Goal: Information Seeking & Learning: Learn about a topic

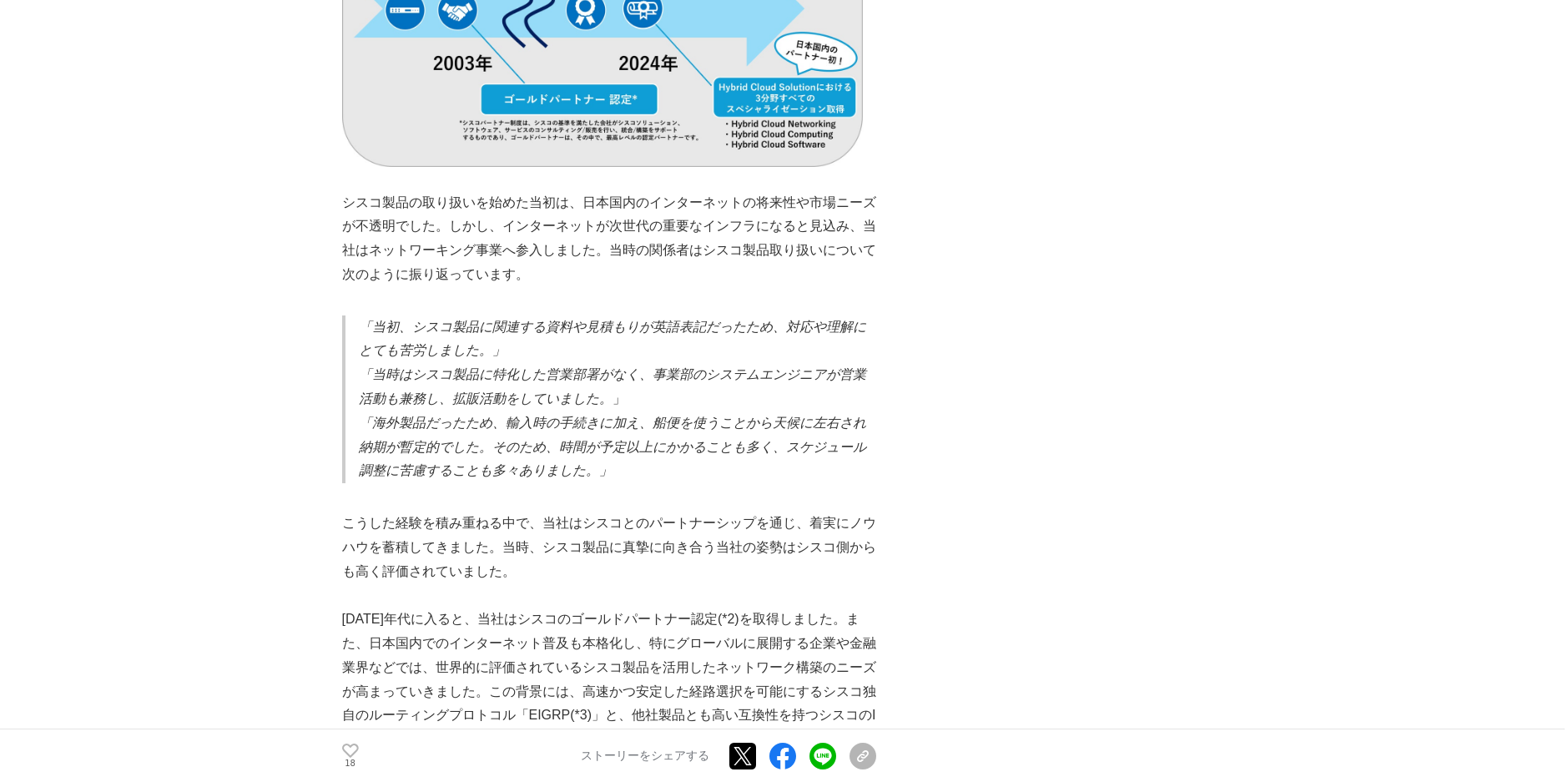
scroll to position [1085, 0]
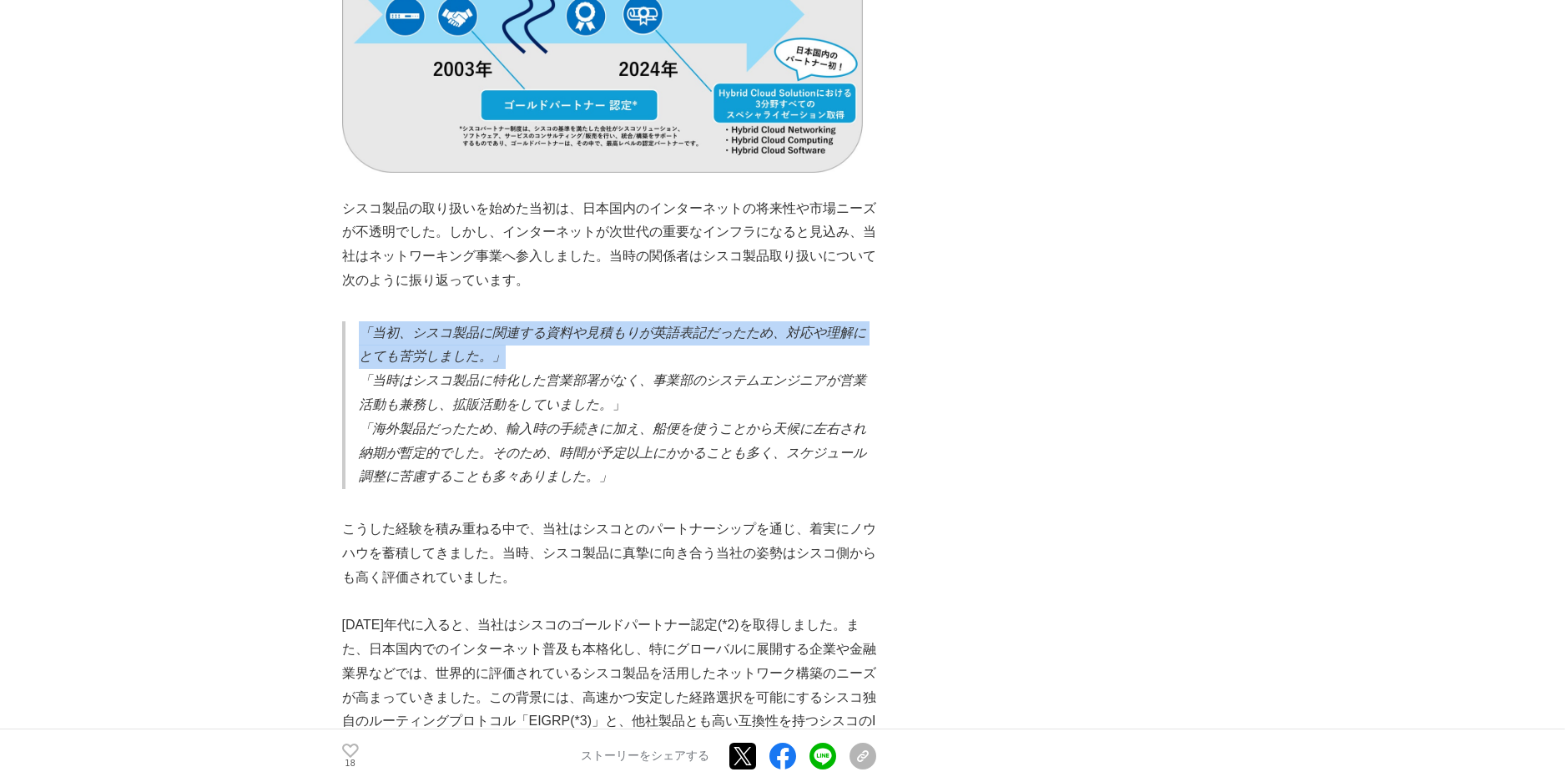
drag, startPoint x: 365, startPoint y: 306, endPoint x: 511, endPoint y: 331, distance: 148.1
click at [511, 331] on p "「当初、シスコ製品に関連する資料や見積もりが英語表記だったため、対応や理解にとても苦労しました。」" at bounding box center [617, 346] width 517 height 49
copy em "「当初、シスコ製品に関連する資料や見積もりが英語表記だったため、対応や理解にとても苦労しました。」"
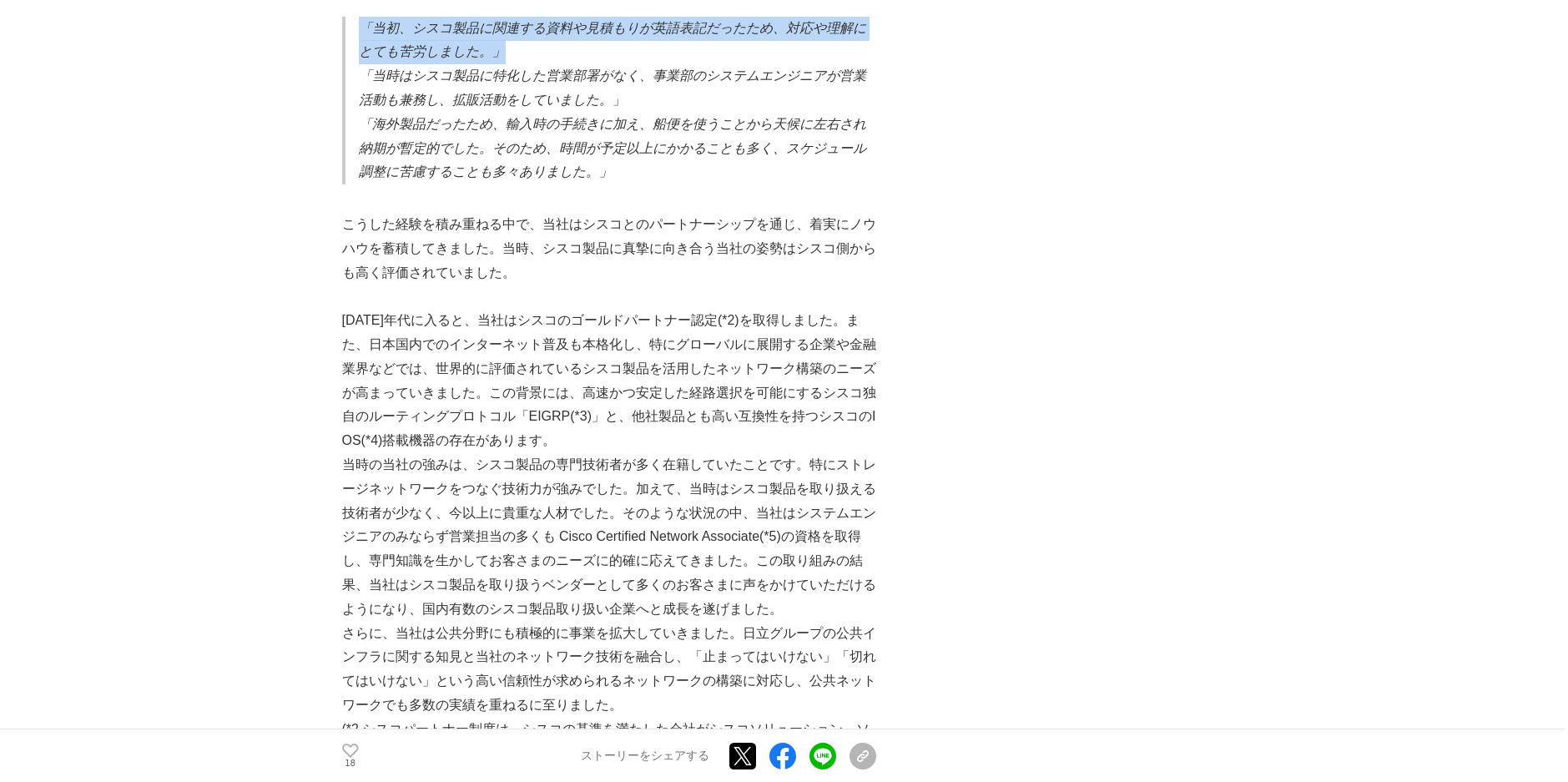
scroll to position [1419, 0]
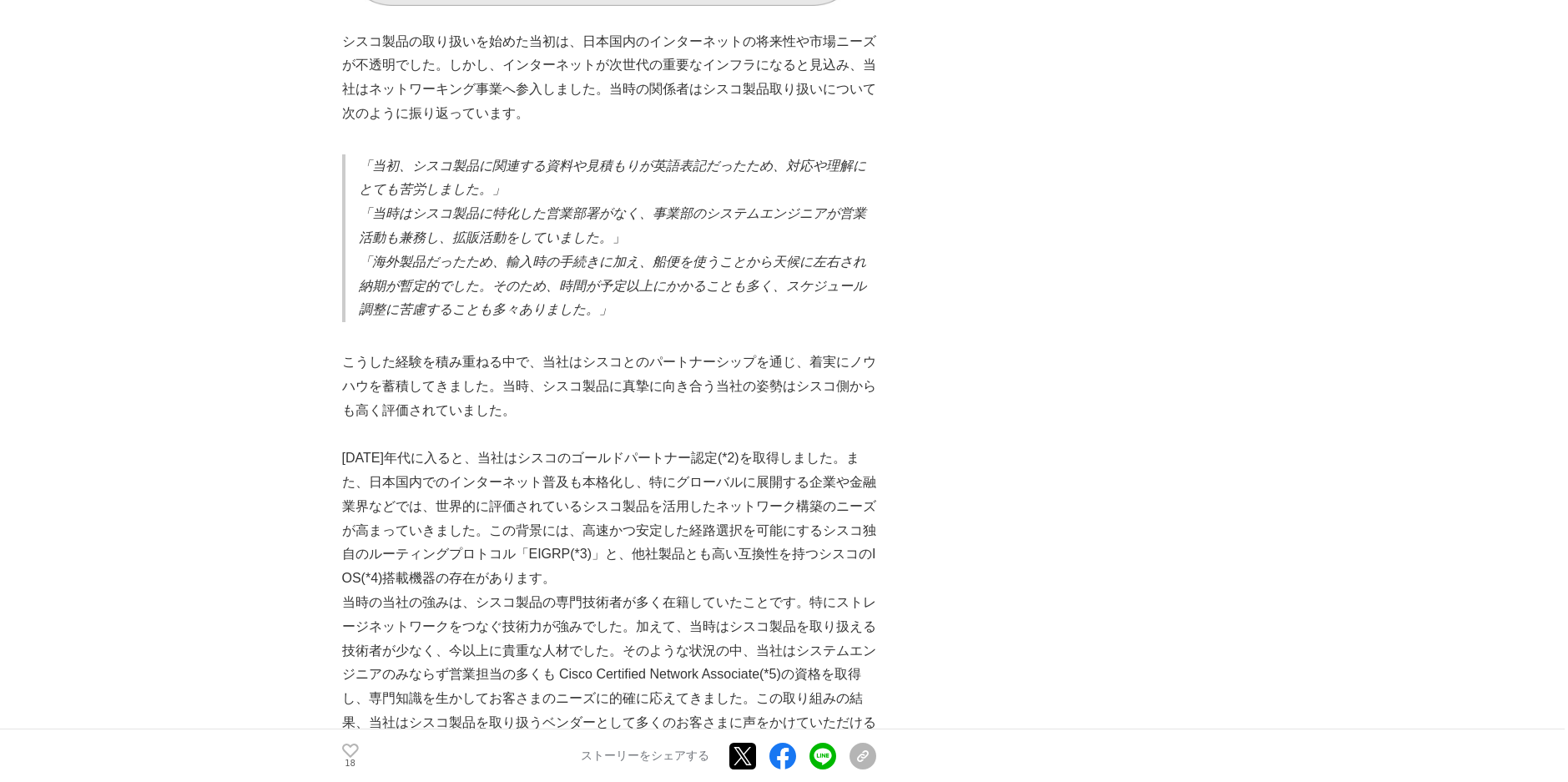
scroll to position [1085, 0]
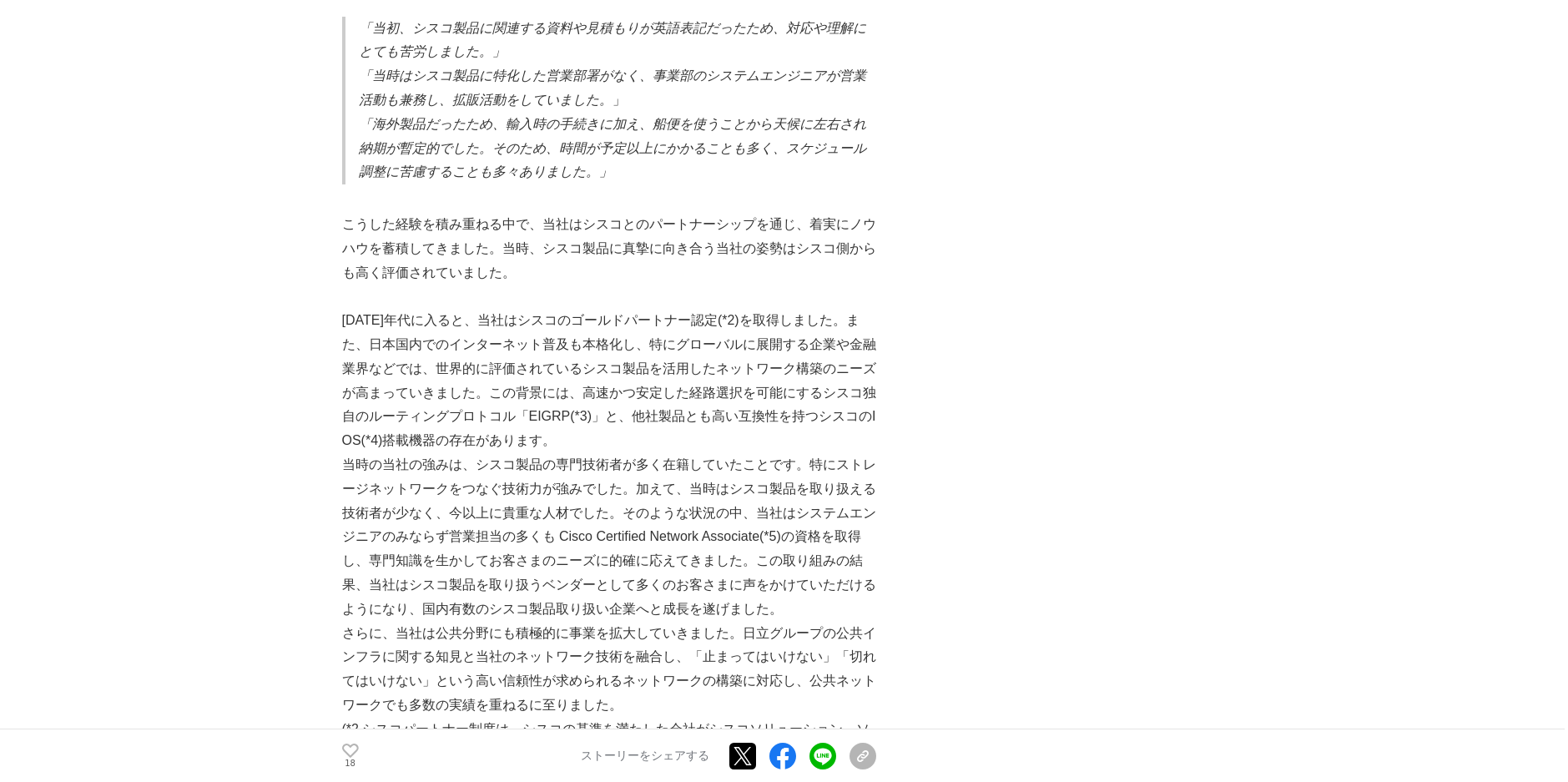
scroll to position [1419, 0]
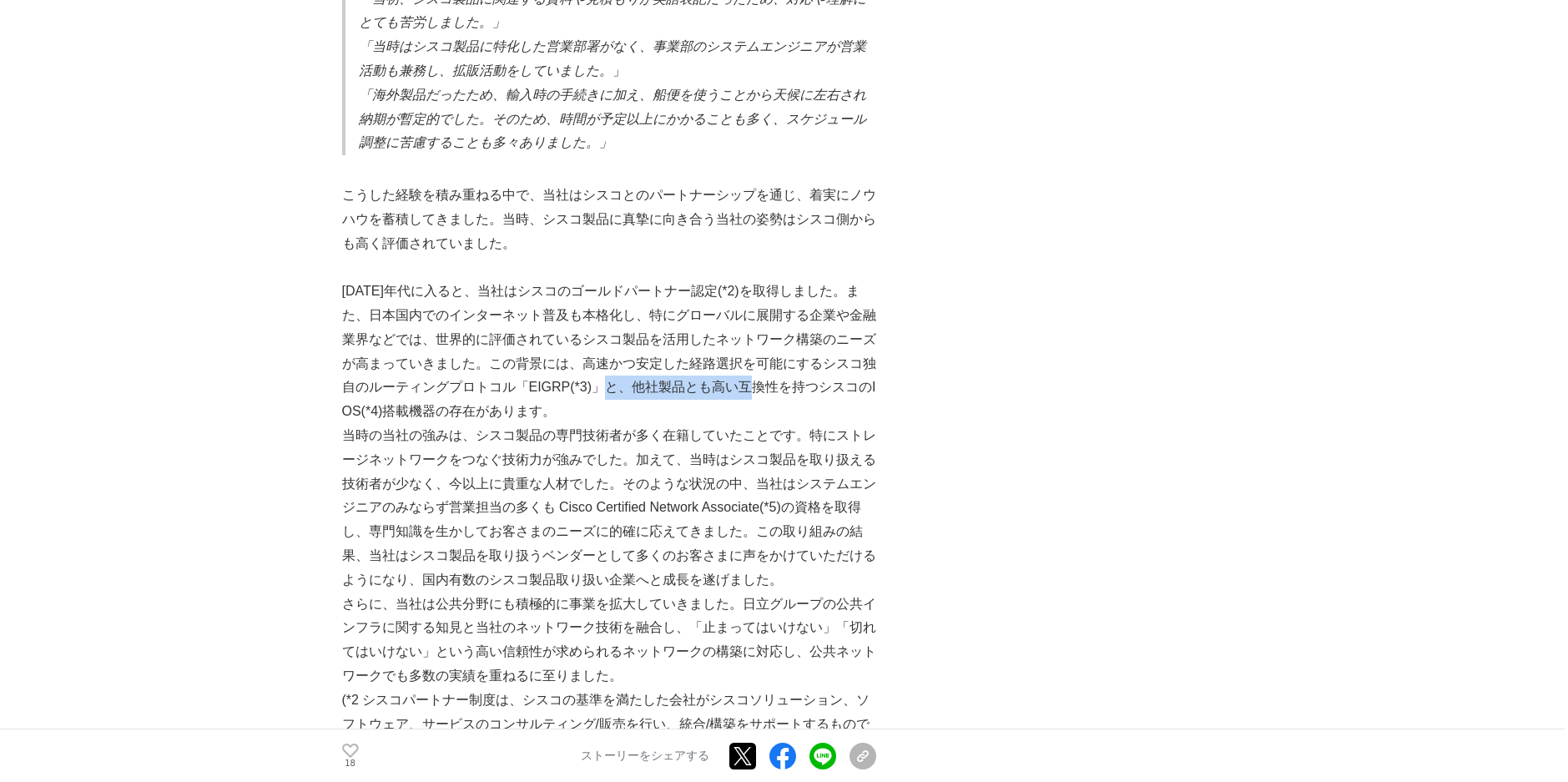
drag, startPoint x: 629, startPoint y: 381, endPoint x: 783, endPoint y: 380, distance: 154.0
click at [783, 380] on p "[DATE]年代に入ると、当社はシスコのゴールドパートナー認定(*2)を取得しました。また、日本国内でのインターネット普及も本格化し、特にグローバルに展開する…" at bounding box center [609, 352] width 534 height 145
copy p "他社製品とも高い互換性"
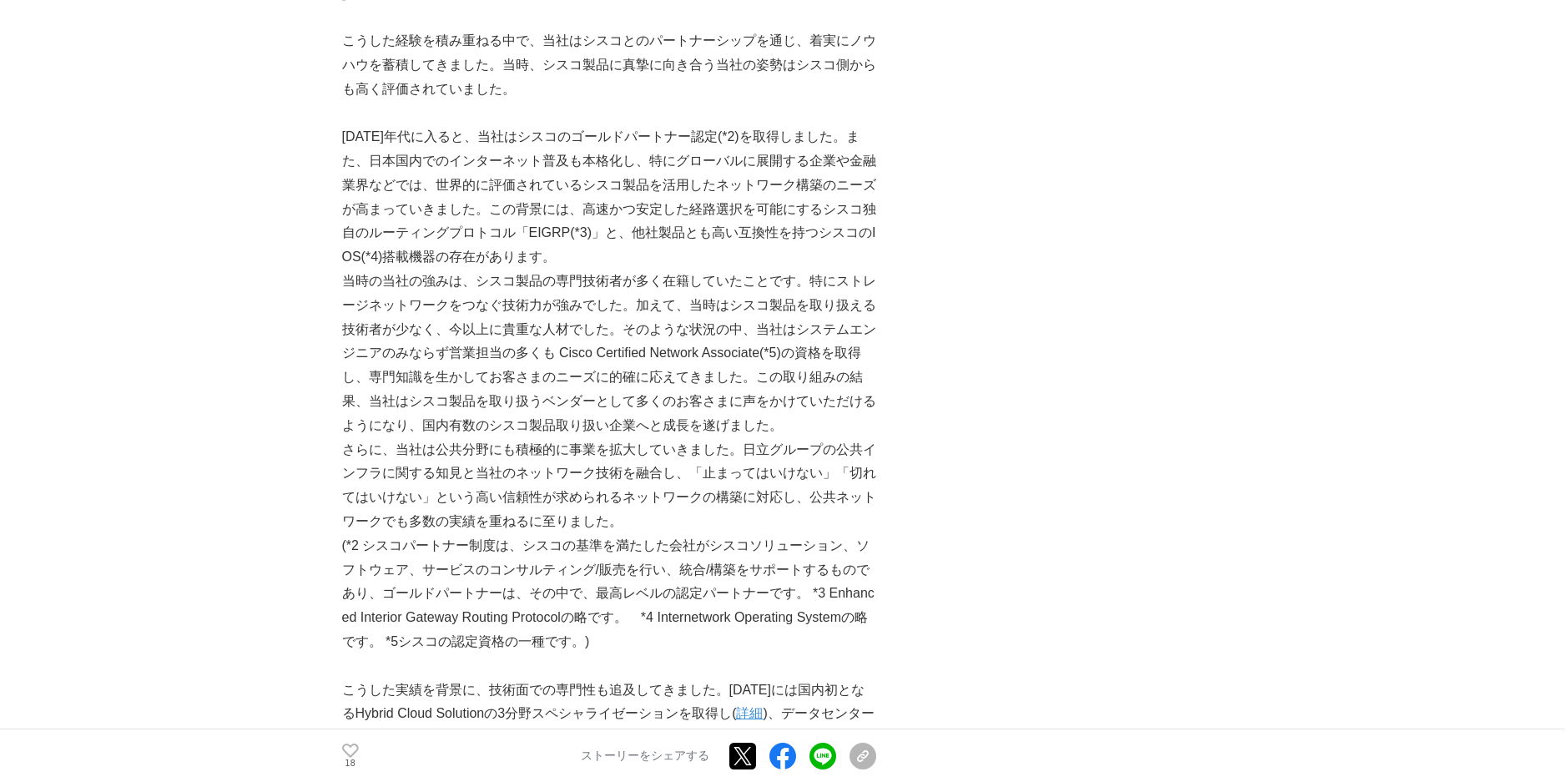
scroll to position [1586, 0]
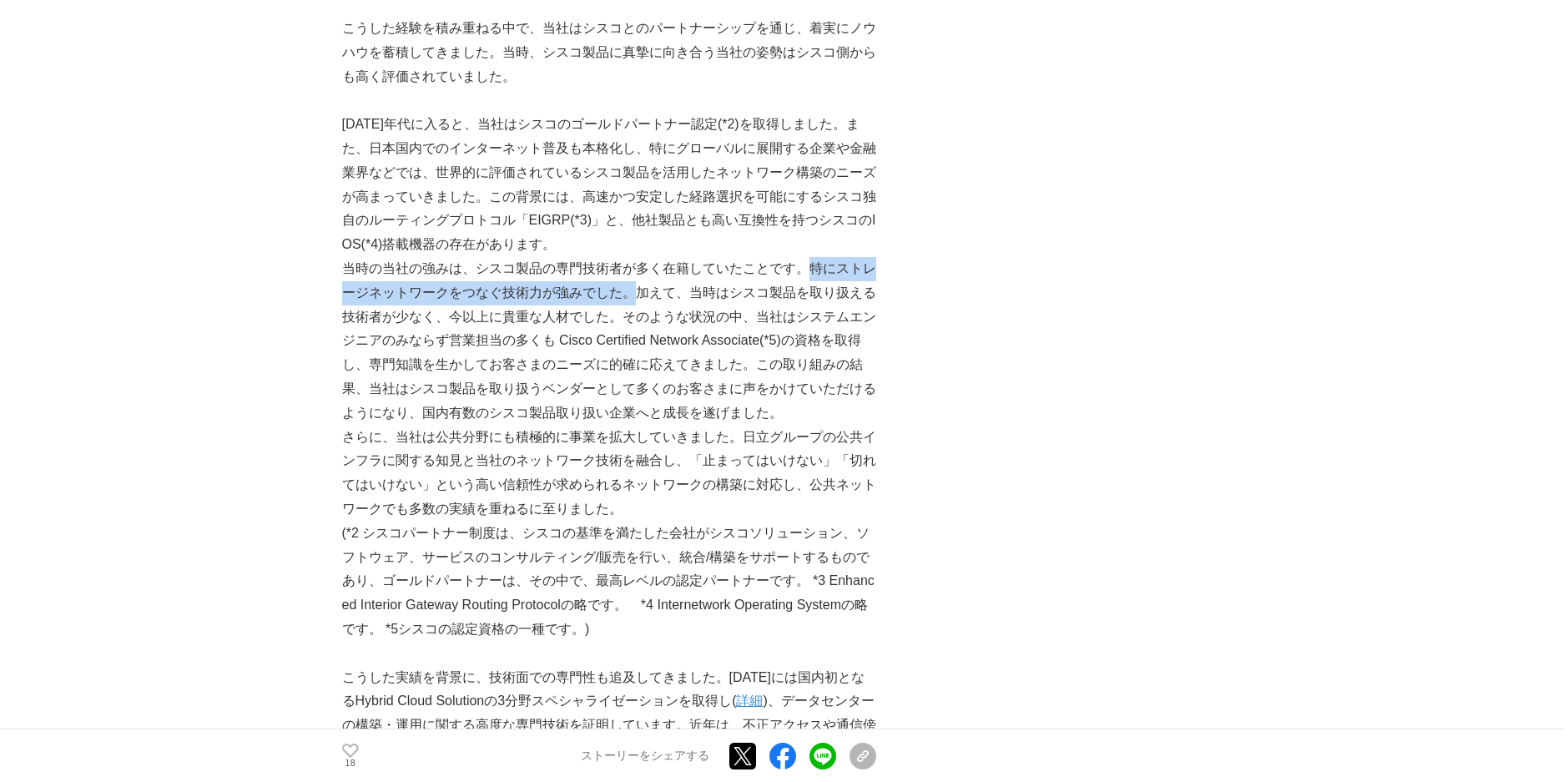
drag, startPoint x: 810, startPoint y: 254, endPoint x: 634, endPoint y: 283, distance: 178.4
click at [634, 283] on p "当時の当社の強みは、シスコ製品の専門技術者が多く在籍していたことです。特にストレージネットワークをつなぐ技術力が強みでした。加えて、当時はシスコ製品を取り扱え…" at bounding box center [609, 341] width 534 height 169
copy p "特にストレージネットワークをつなぐ技術力が強みでした。"
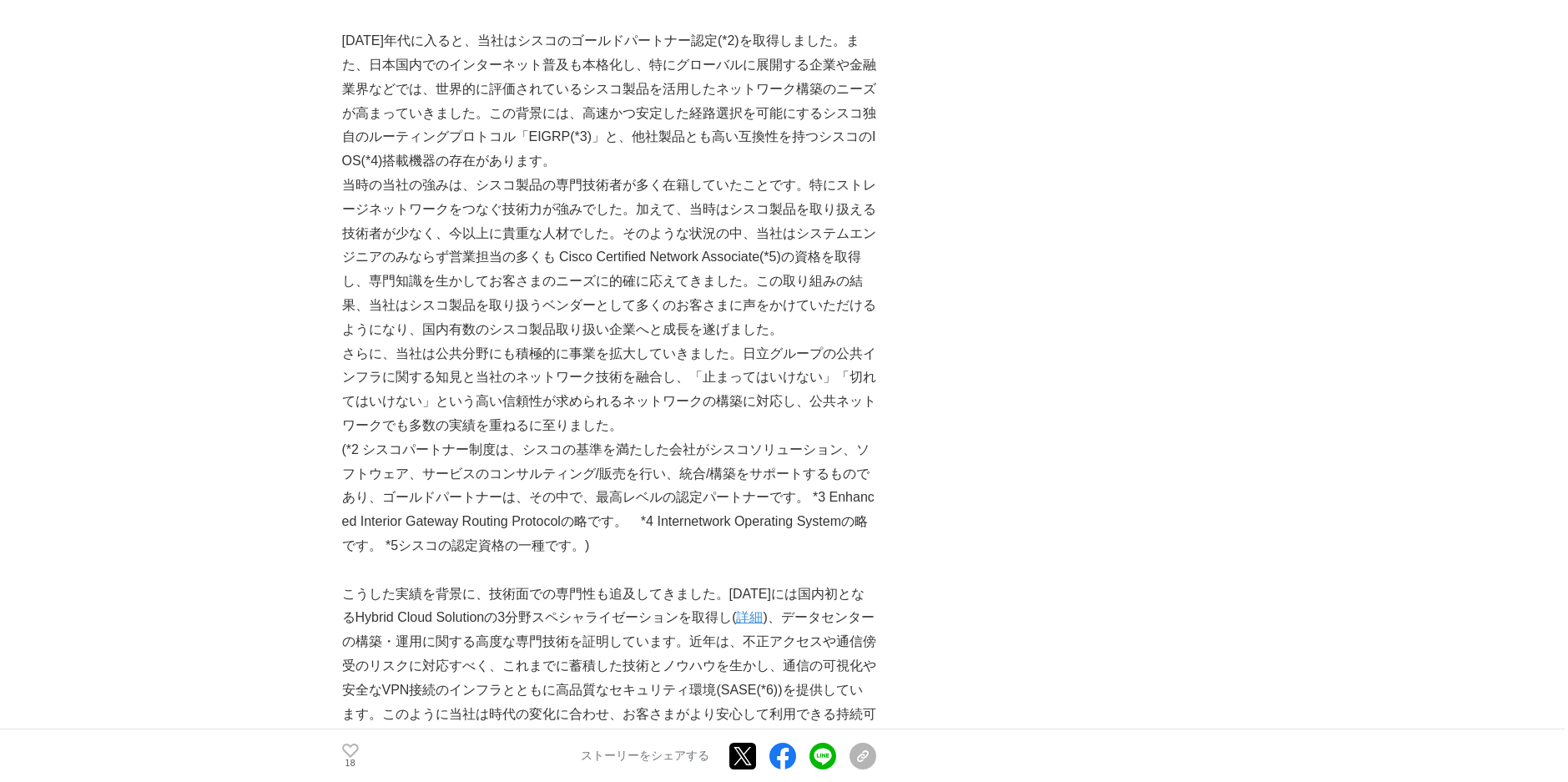
scroll to position [1753, 0]
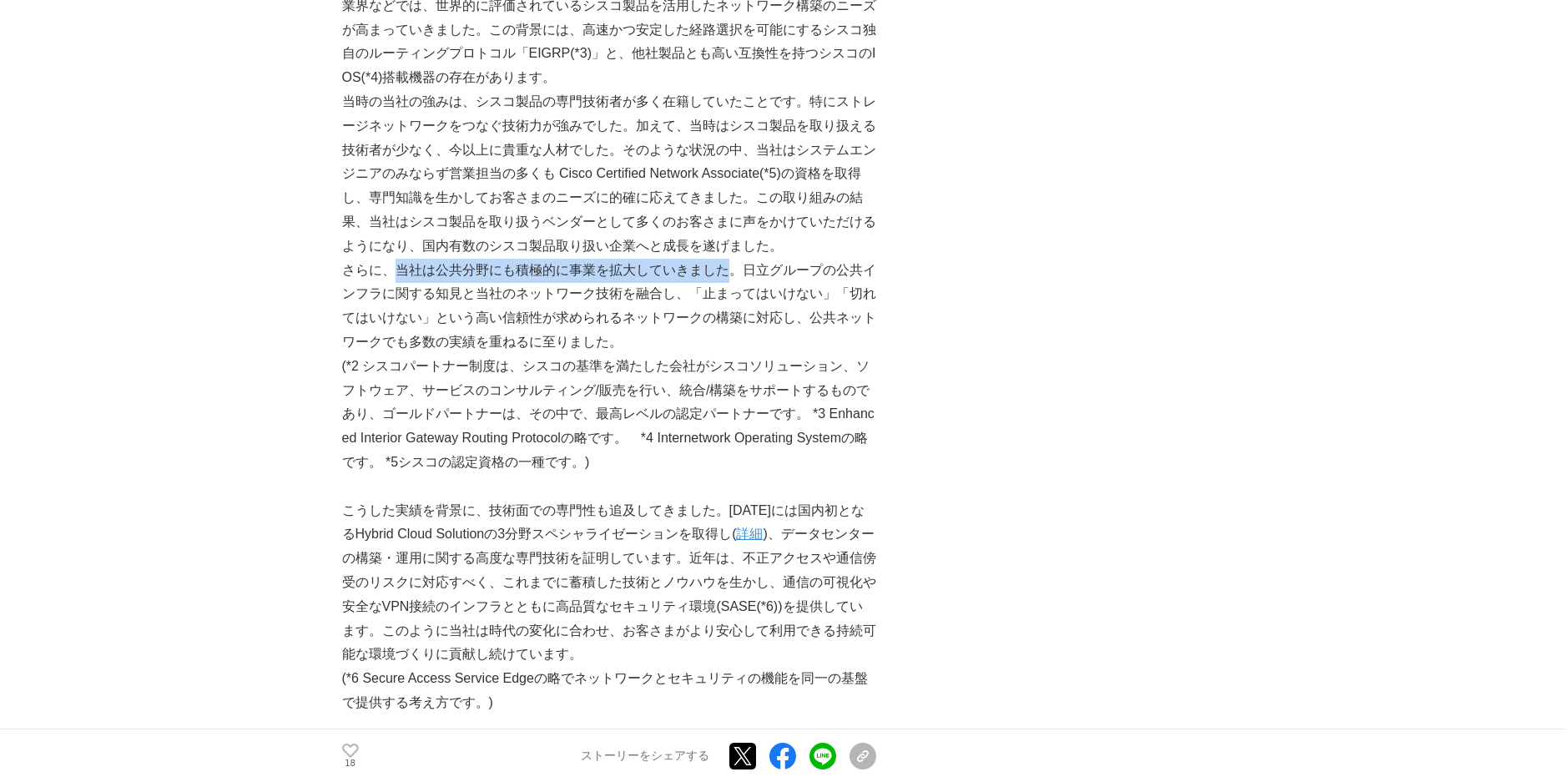
drag, startPoint x: 400, startPoint y: 260, endPoint x: 731, endPoint y: 266, distance: 331.1
click at [731, 266] on p "さらに、当社は公共分野にも積極的に事業を拡大していきました。日立グループの公共インフラに関する知見と当社のネットワーク技術を融合し、「止まってはいけない」「切…" at bounding box center [609, 307] width 534 height 96
copy p "当社は公共分野にも積極的に事業を拡大していきました"
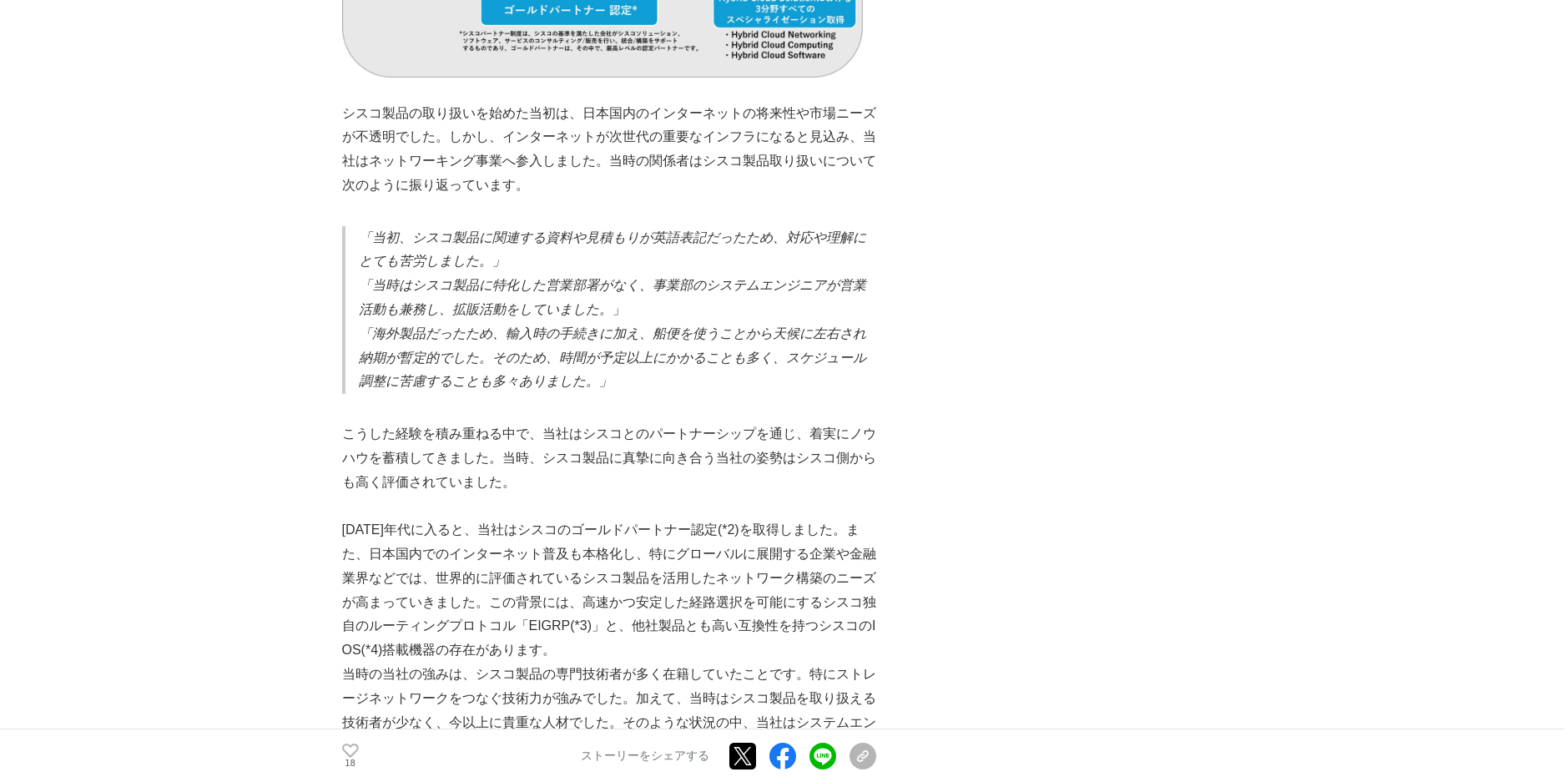
scroll to position [1085, 0]
